Goal: Communication & Community: Participate in discussion

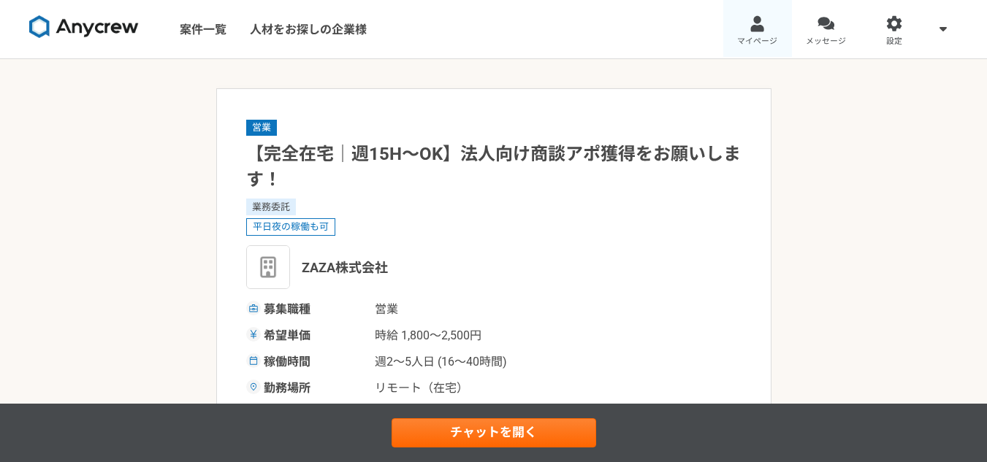
click at [759, 28] on div at bounding box center [757, 23] width 17 height 17
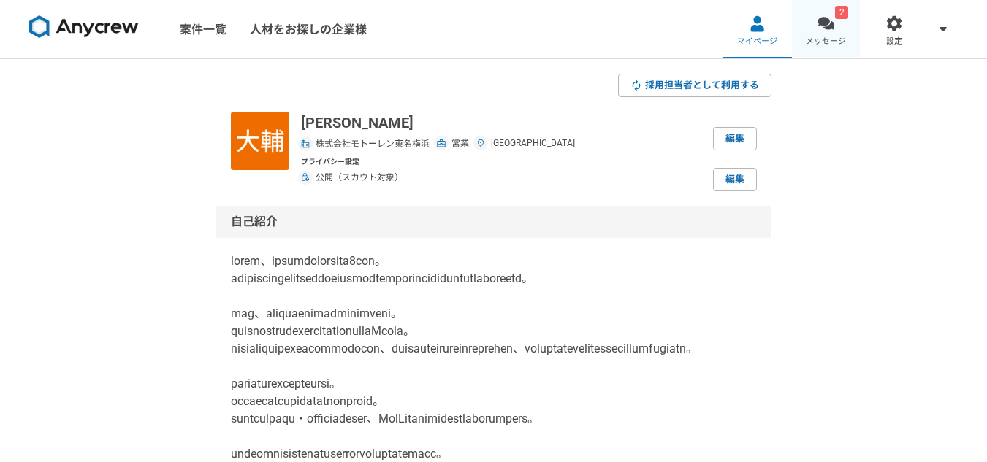
click at [838, 23] on link "2 メッセージ" at bounding box center [826, 29] width 69 height 58
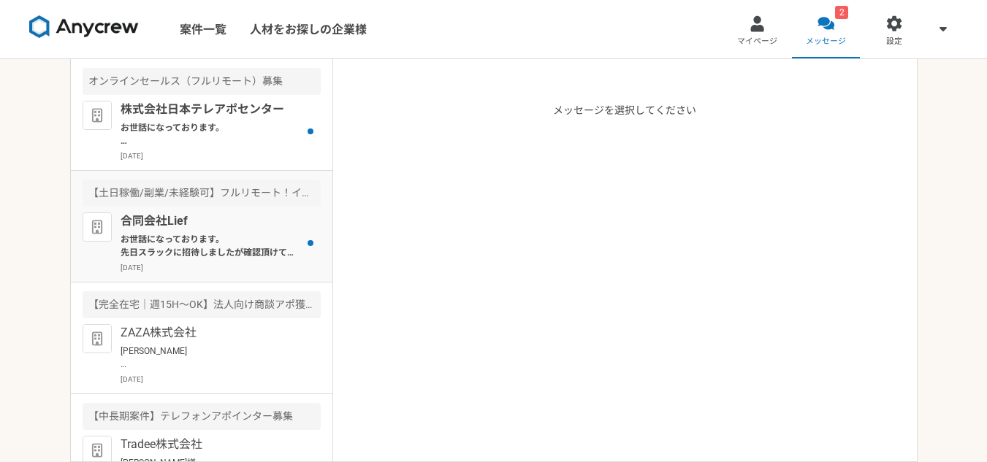
click at [221, 223] on p "合同会社Lief" at bounding box center [210, 222] width 180 height 18
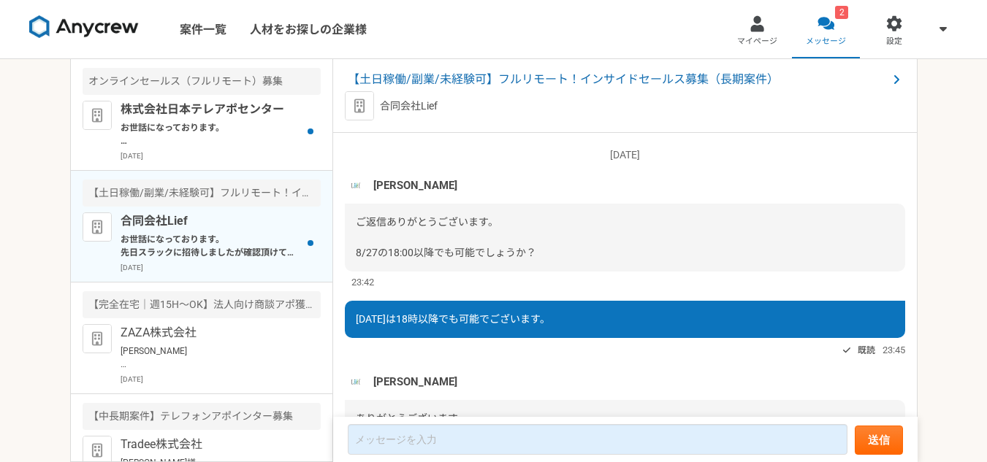
scroll to position [1551, 0]
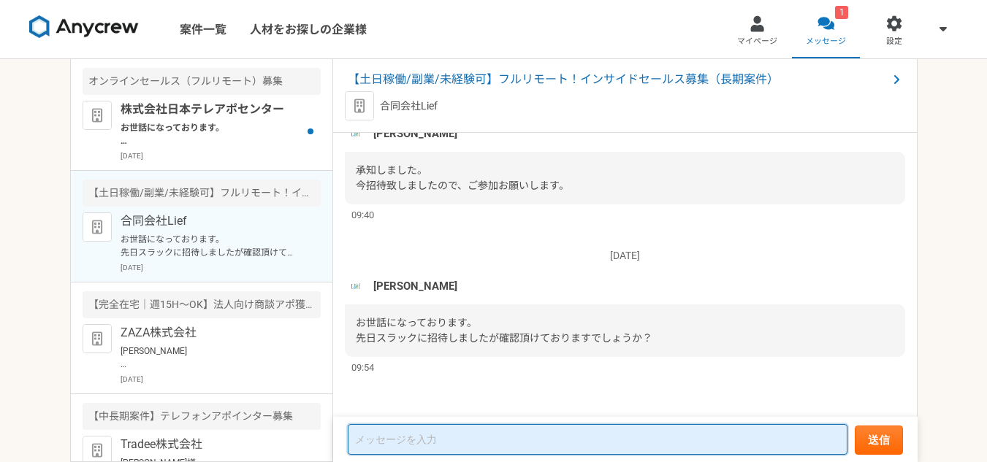
click at [480, 437] on textarea at bounding box center [598, 439] width 500 height 31
